Goal: Find specific page/section: Find specific page/section

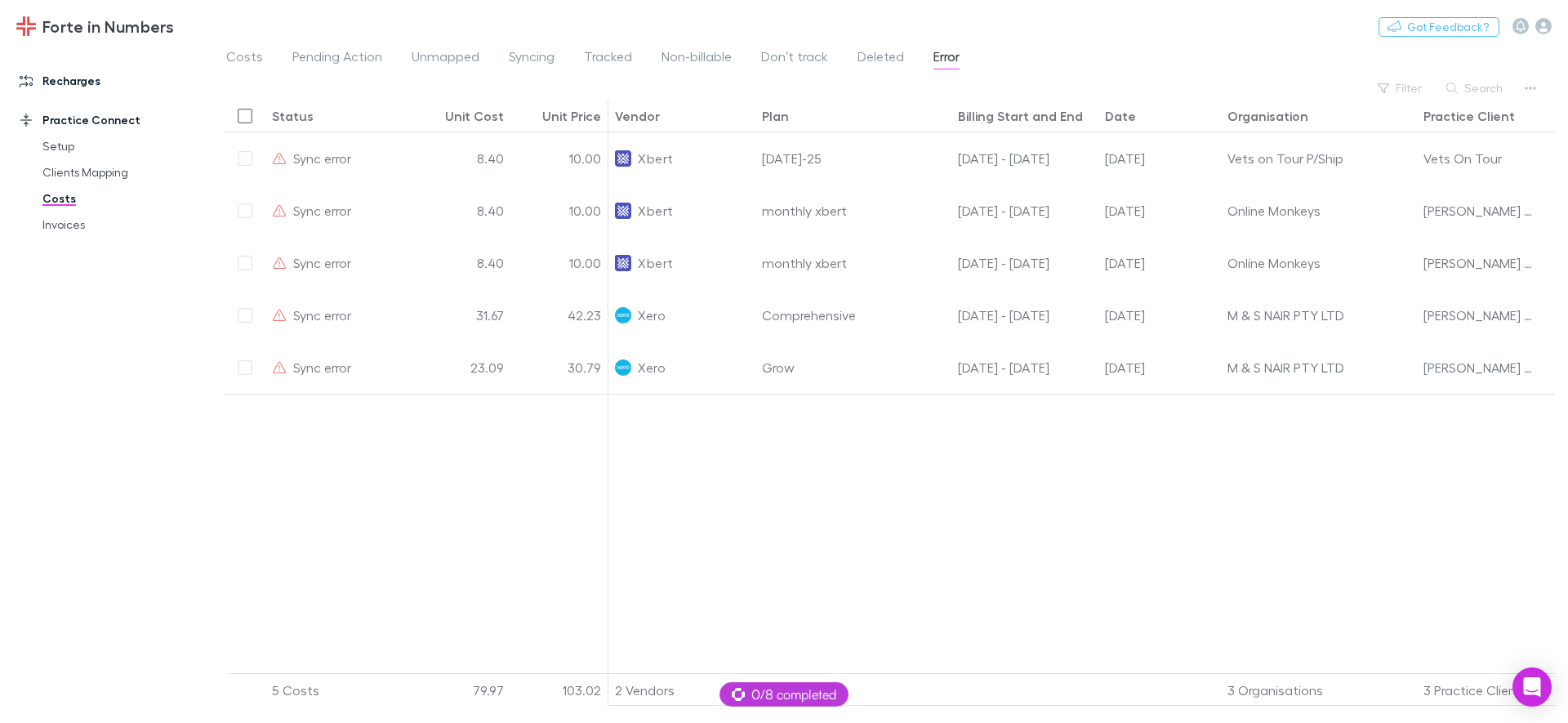
click at [89, 92] on link "Recharges" at bounding box center [112, 81] width 217 height 26
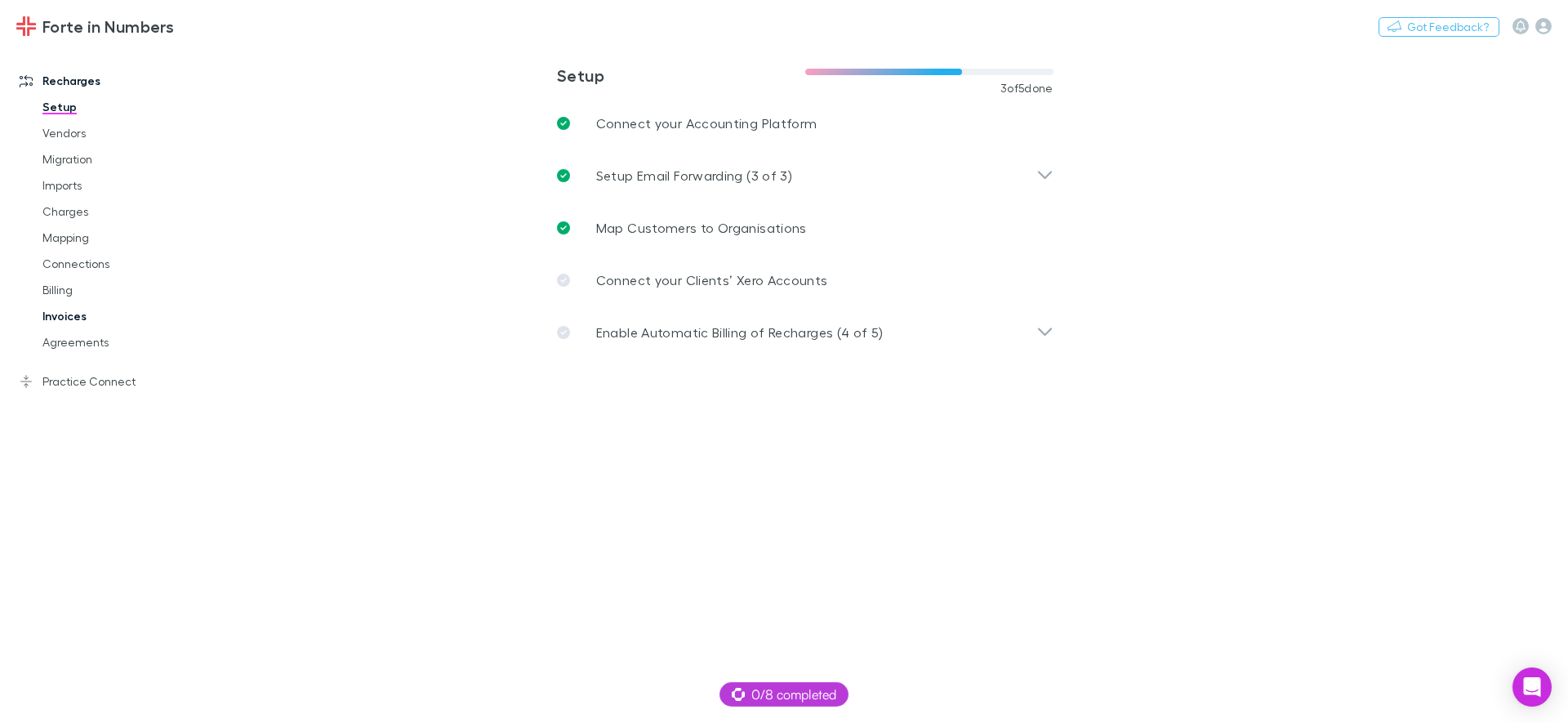
click at [66, 320] on link "Invoices" at bounding box center [123, 316] width 194 height 26
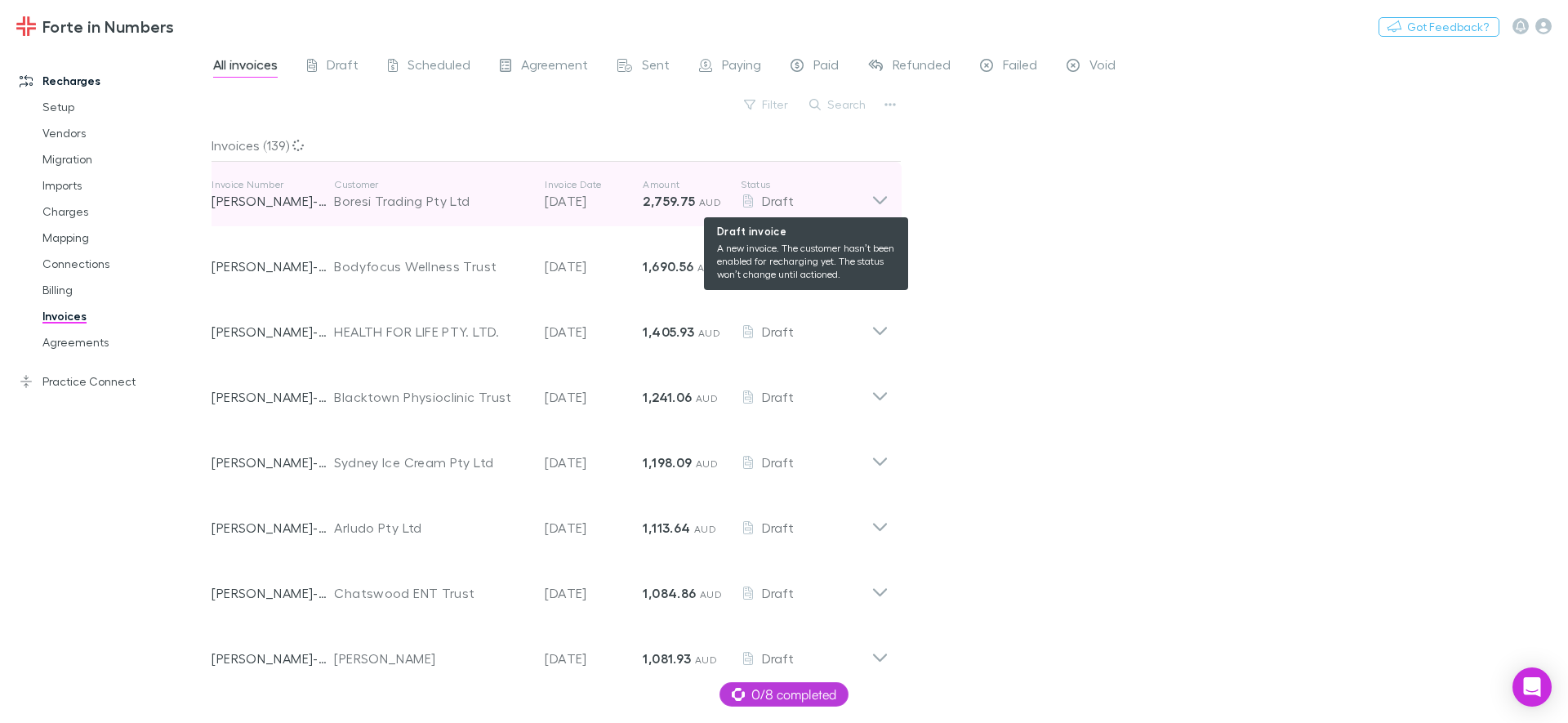
click at [870, 191] on div "Draft" at bounding box center [806, 200] width 131 height 20
